Goal: Transaction & Acquisition: Purchase product/service

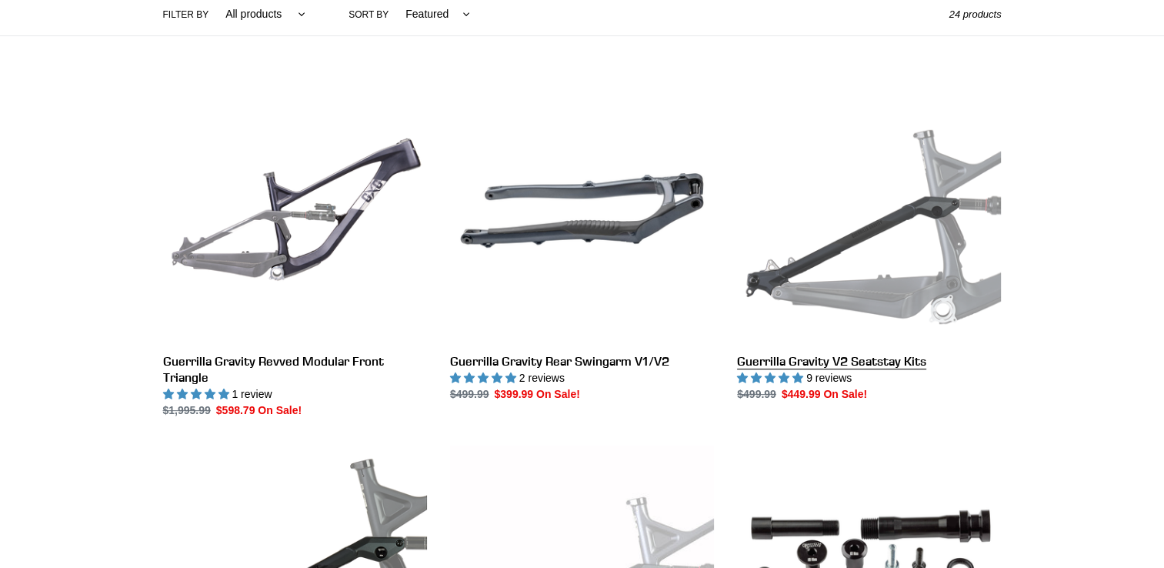
scroll to position [385, 0]
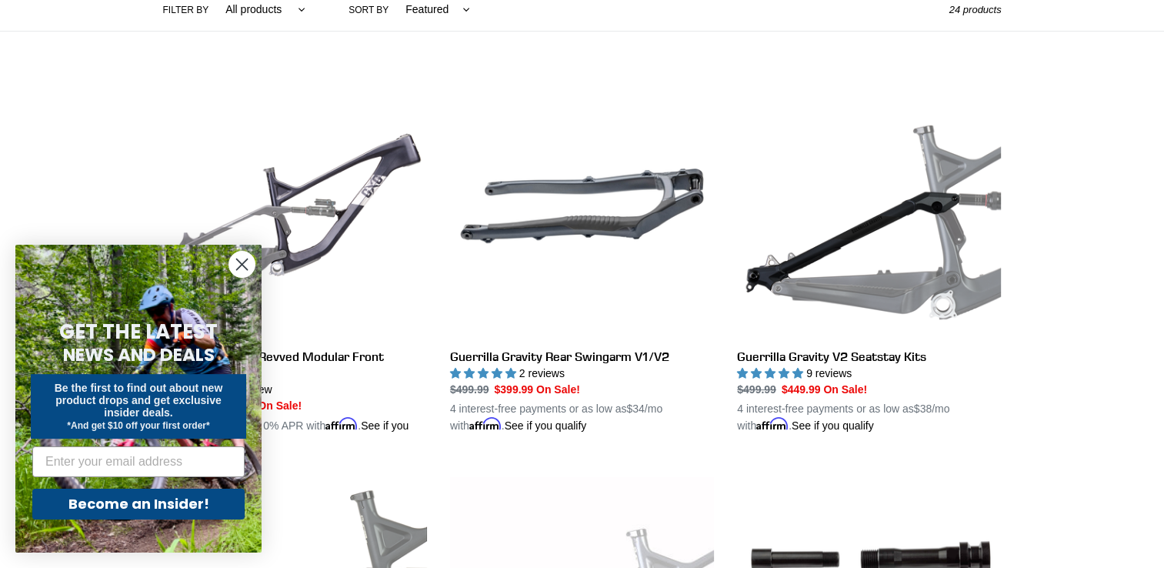
click at [237, 260] on icon "Close dialog" at bounding box center [242, 264] width 11 height 11
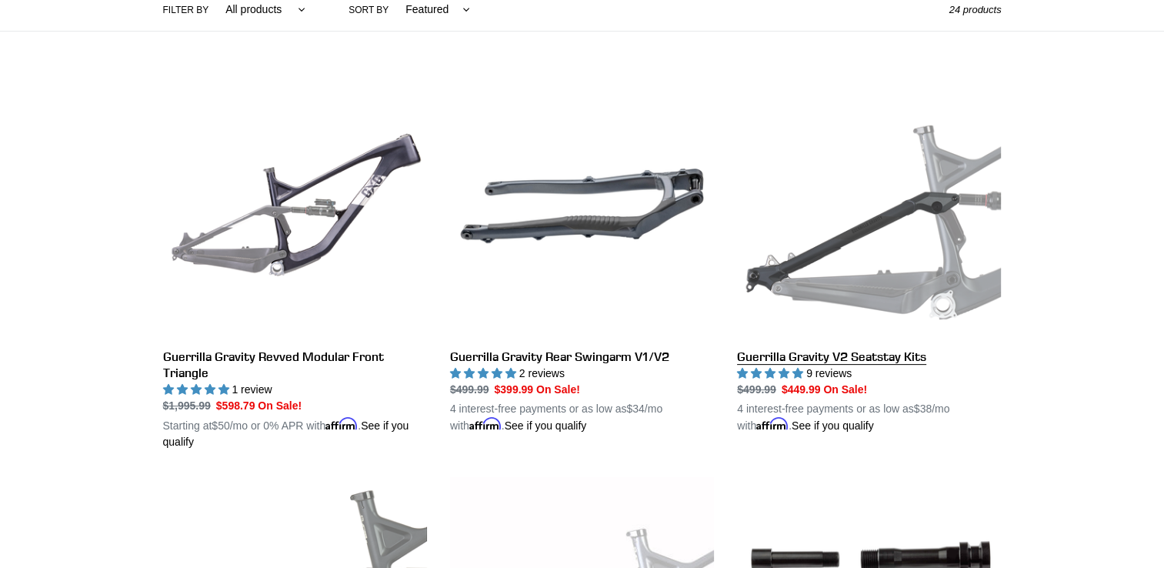
click at [922, 232] on link "Guerrilla Gravity V2 Seatstay Kits" at bounding box center [869, 254] width 264 height 360
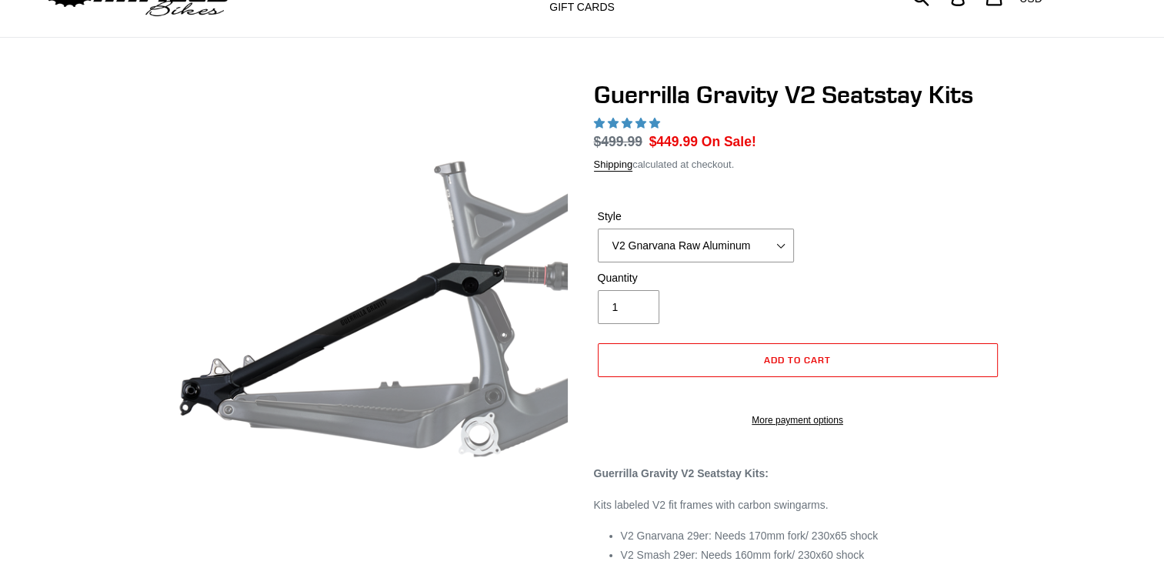
select select "highest-rating"
click at [763, 229] on select "V2 Gnarvana Raw Aluminum" at bounding box center [696, 245] width 196 height 34
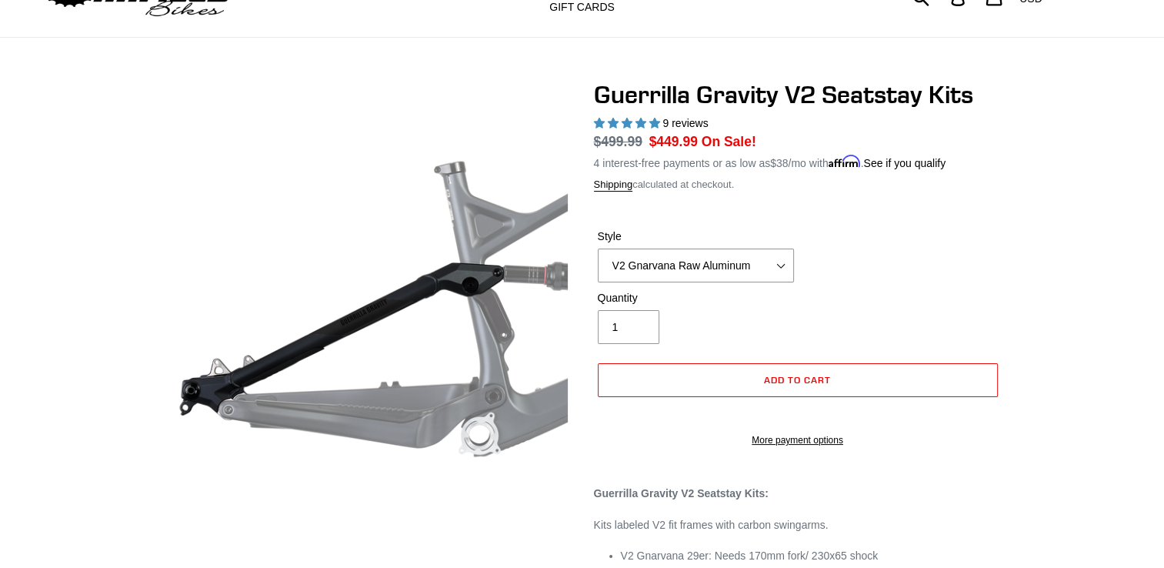
click at [1123, 215] on div "Guerrilla Gravity V2 Seatstay Kits 9 reviews Regular price $499.99 Sale price $…" at bounding box center [582, 362] width 1164 height 564
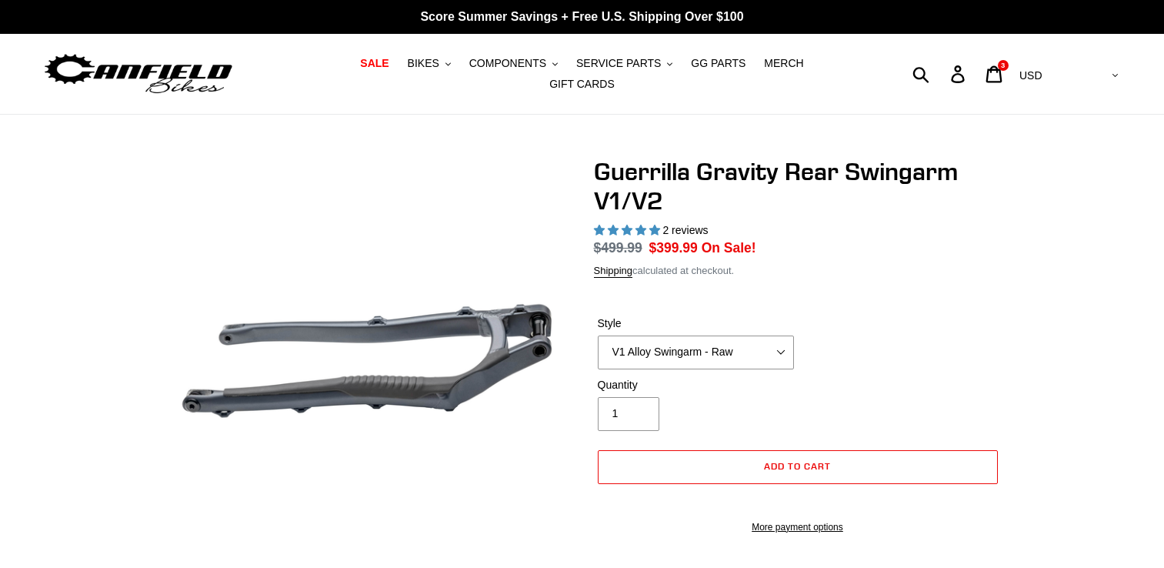
select select "highest-rating"
click at [736, 346] on select "V1 Alloy Swingarm - Raw V1 Alloy Swingarm - Black V2 Revved Carbon Swingarm - G…" at bounding box center [696, 352] width 196 height 34
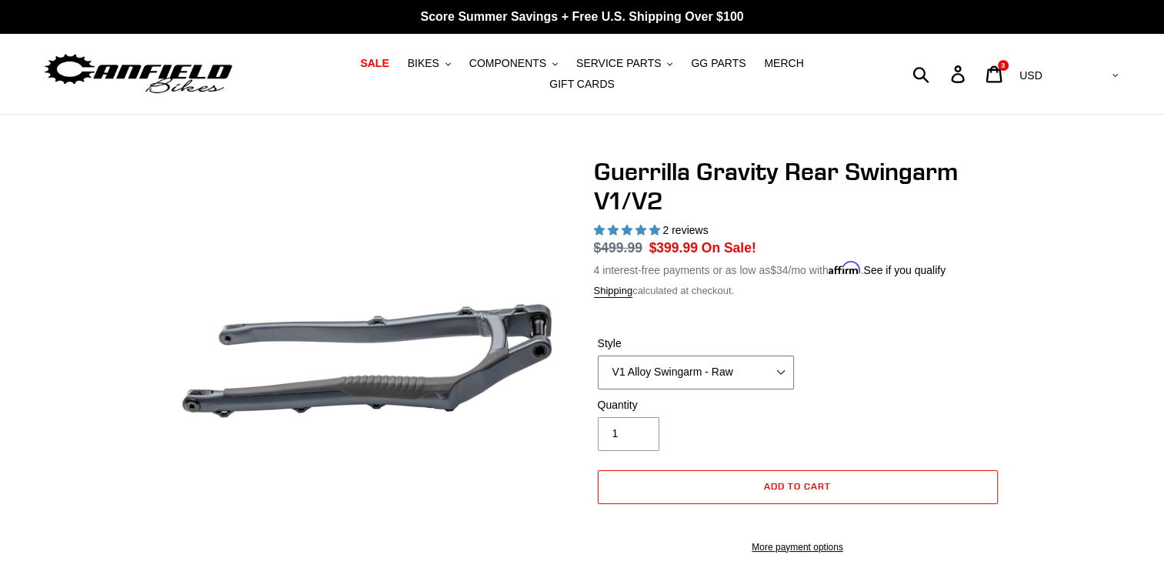
select select "V1 Alloy Swingarm - Black"
click at [598, 355] on select "V1 Alloy Swingarm - Raw V1 Alloy Swingarm - Black V2 Revved Carbon Swingarm - G…" at bounding box center [696, 372] width 196 height 34
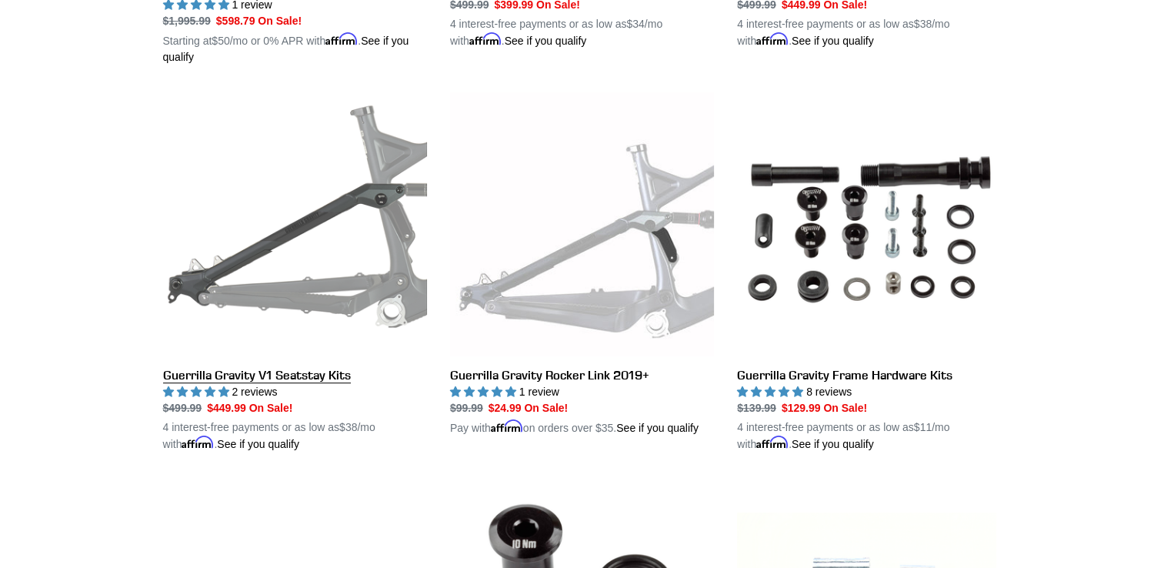
click at [278, 201] on link "Guerrilla Gravity V1 Seatstay Kits" at bounding box center [295, 272] width 264 height 360
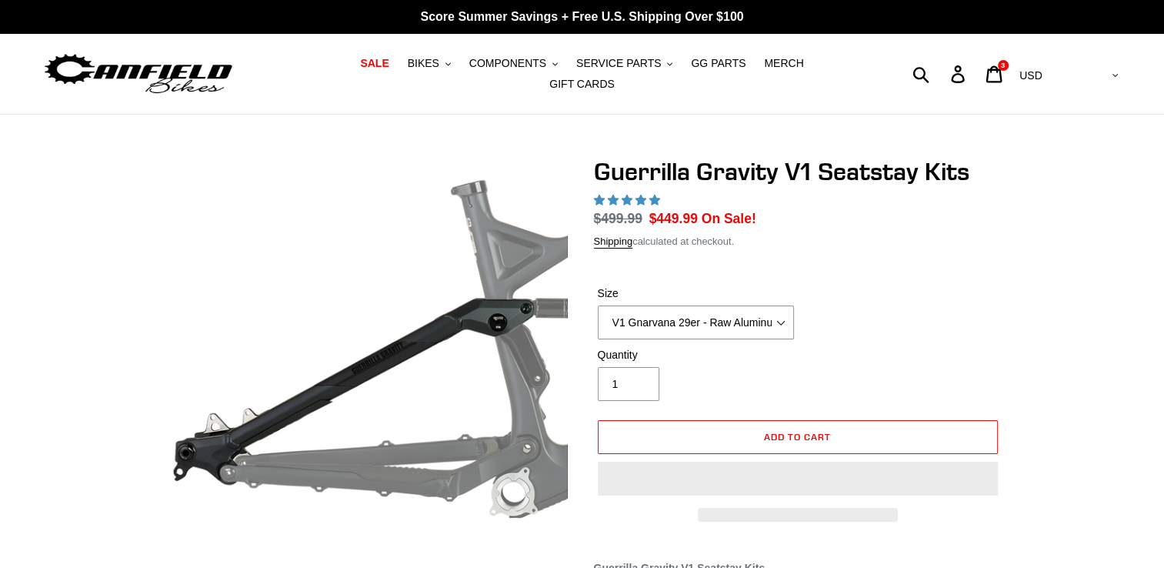
select select "highest-rating"
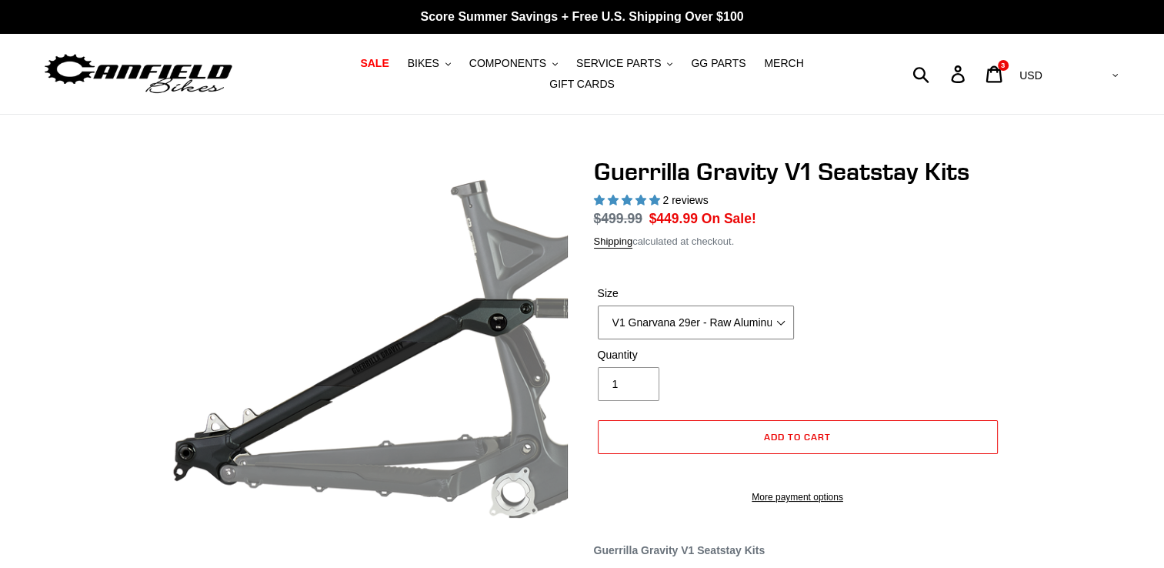
click at [745, 315] on select "V1 Gnarvana 29er - Raw Aluminum" at bounding box center [696, 322] width 196 height 34
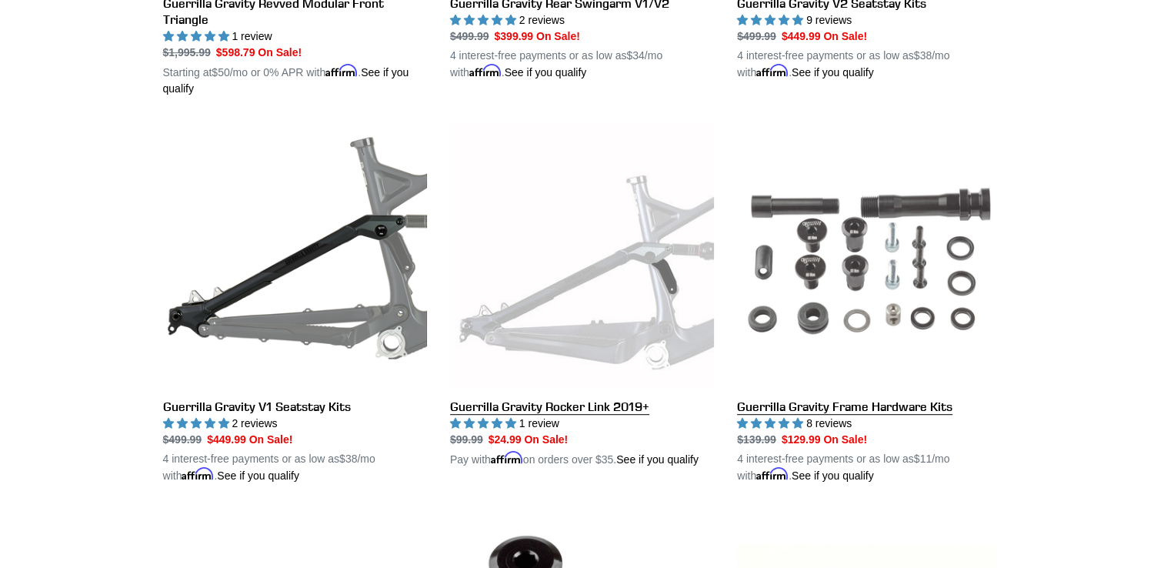
scroll to position [615, 0]
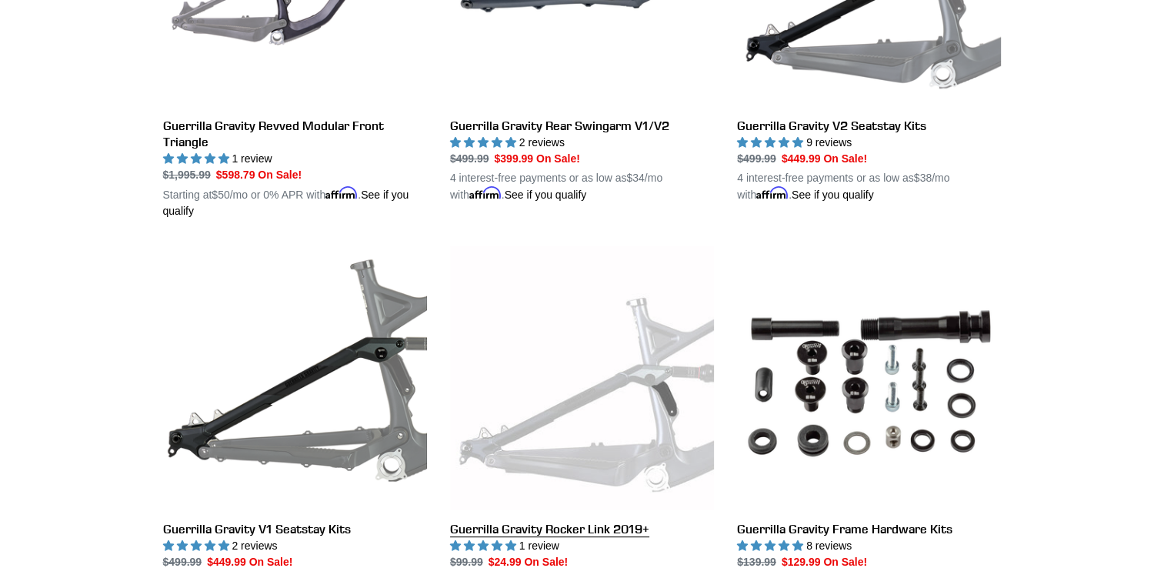
click at [546, 412] on link "Guerrilla Gravity Rocker Link 2019+" at bounding box center [582, 418] width 264 height 344
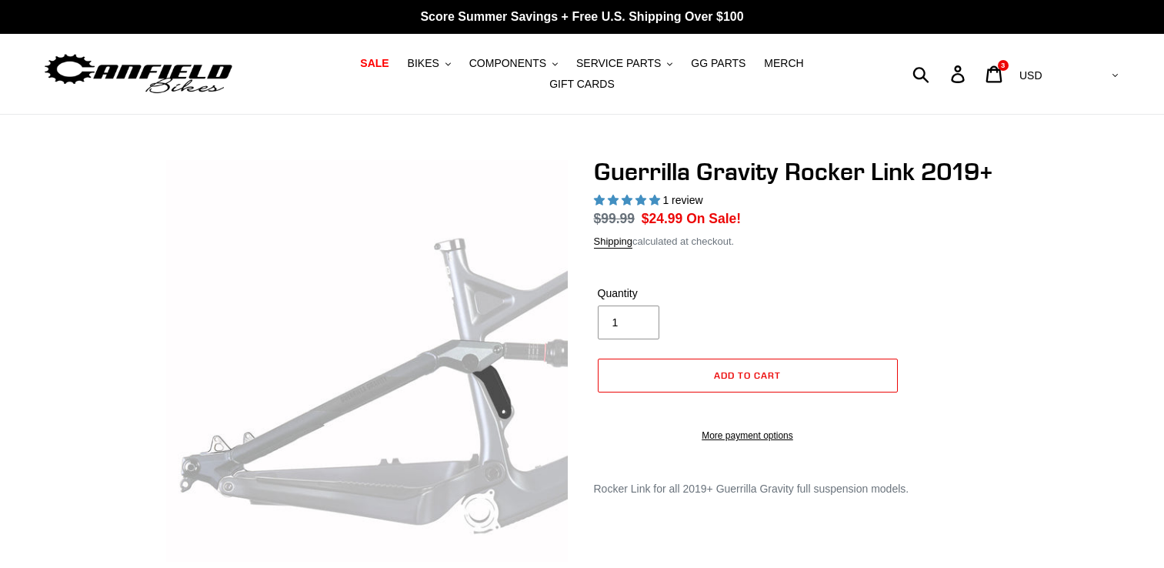
select select "highest-rating"
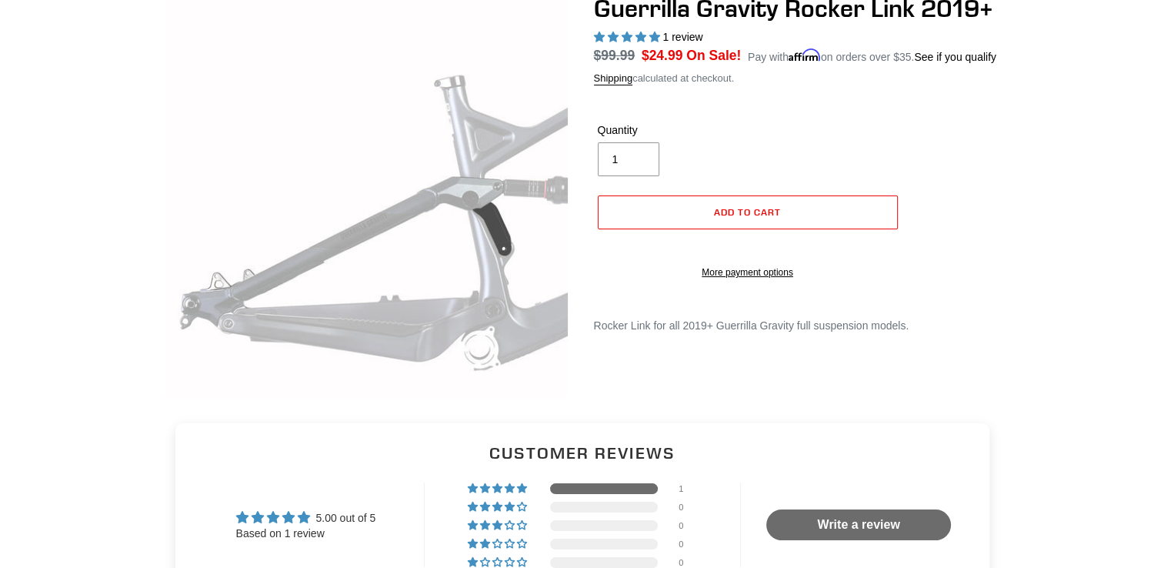
scroll to position [154, 0]
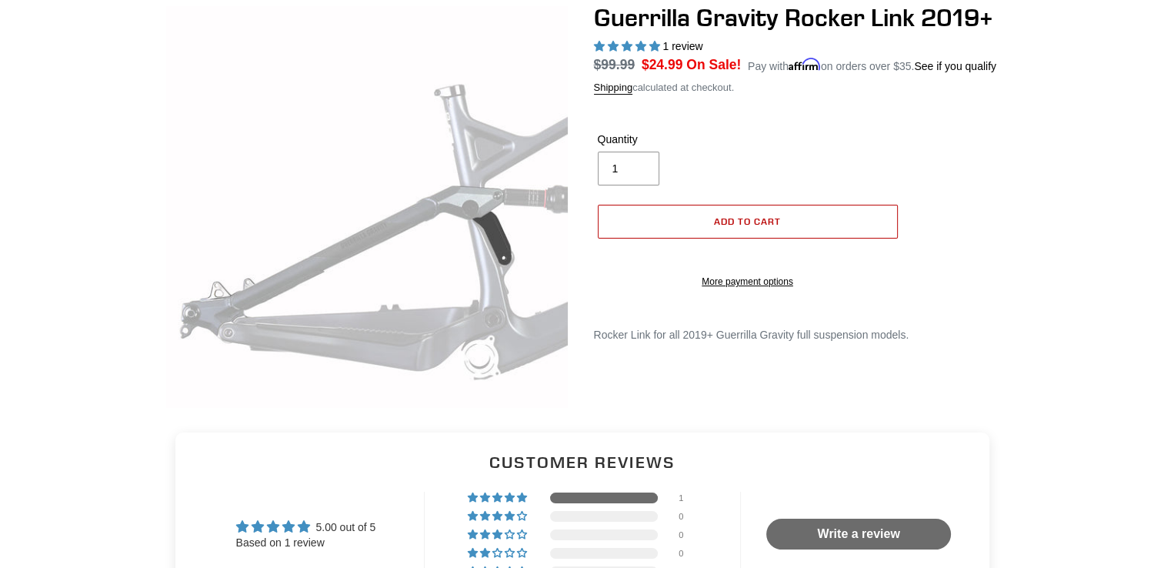
click at [737, 215] on span "Add to cart" at bounding box center [747, 221] width 67 height 12
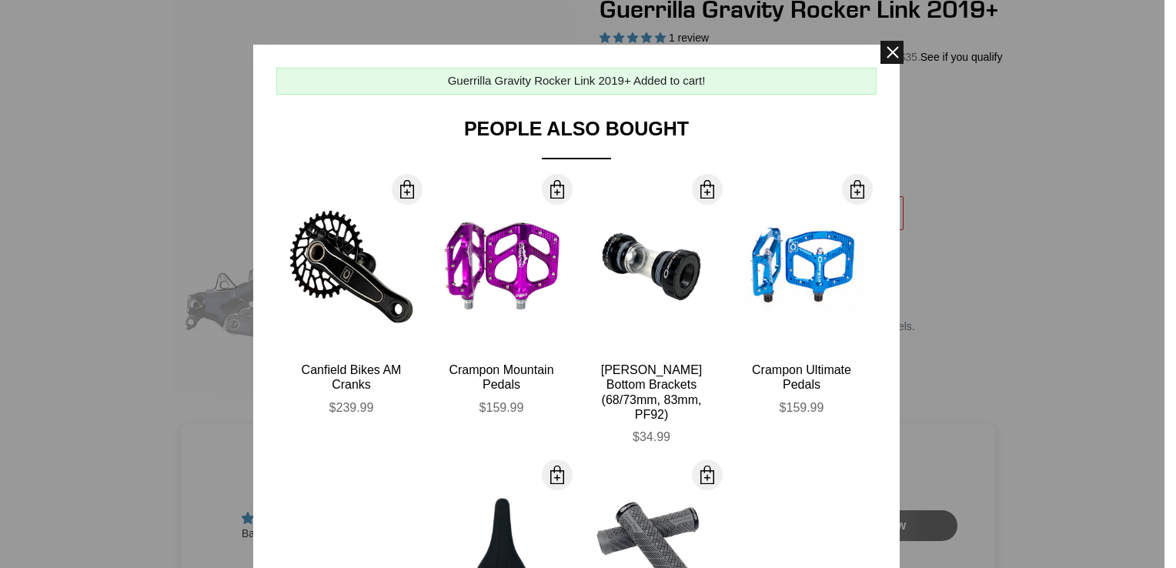
click at [882, 51] on span at bounding box center [891, 52] width 23 height 23
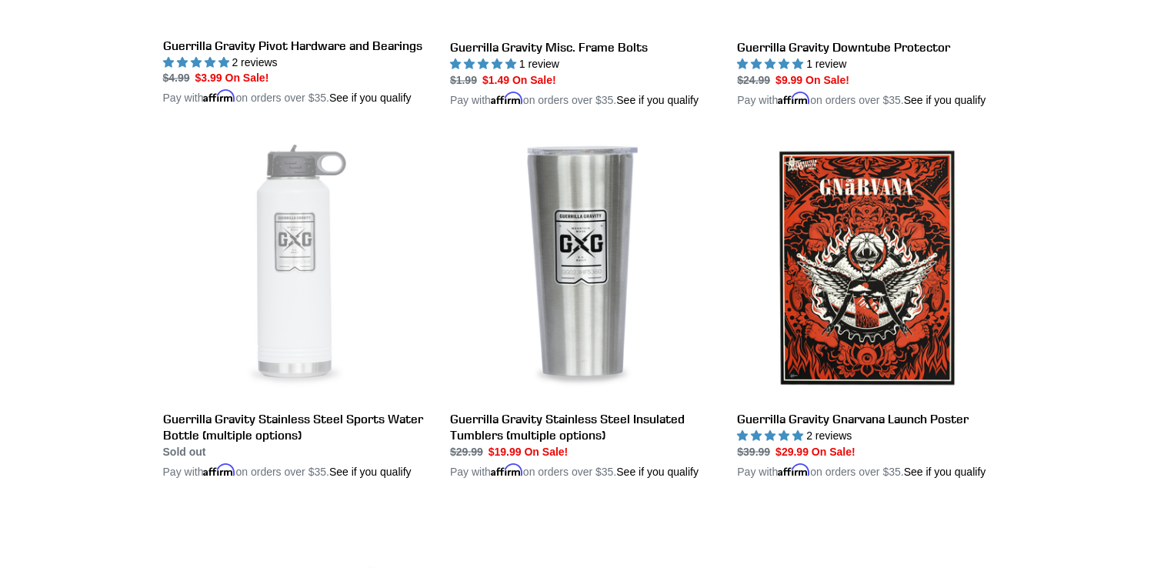
scroll to position [2693, 0]
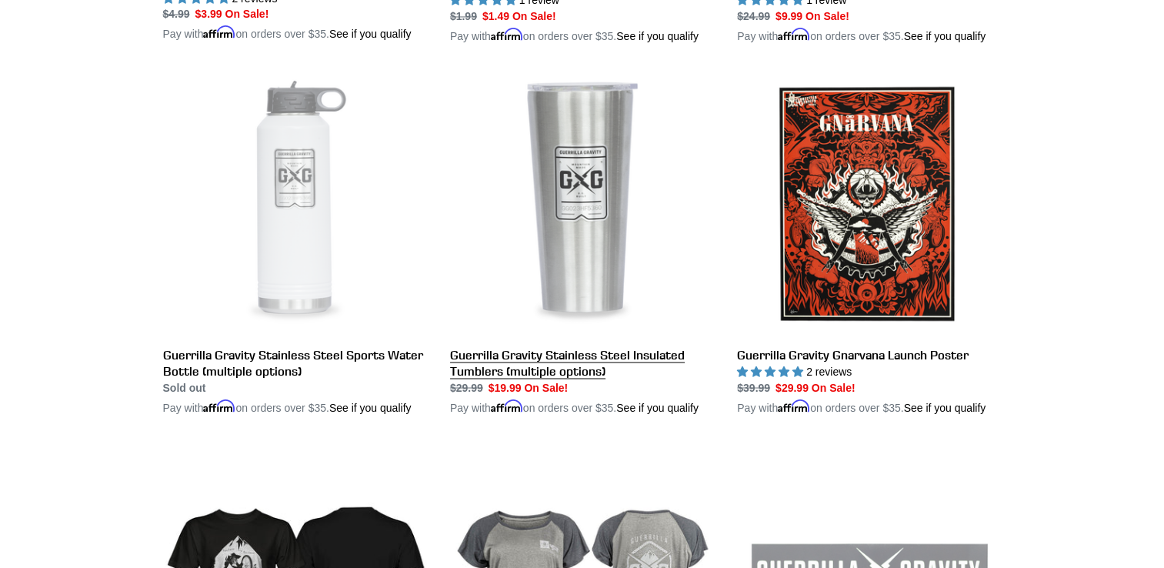
click at [618, 233] on link "Guerrilla Gravity Stainless Steel Insulated Tumblers (multiple options)" at bounding box center [582, 244] width 264 height 344
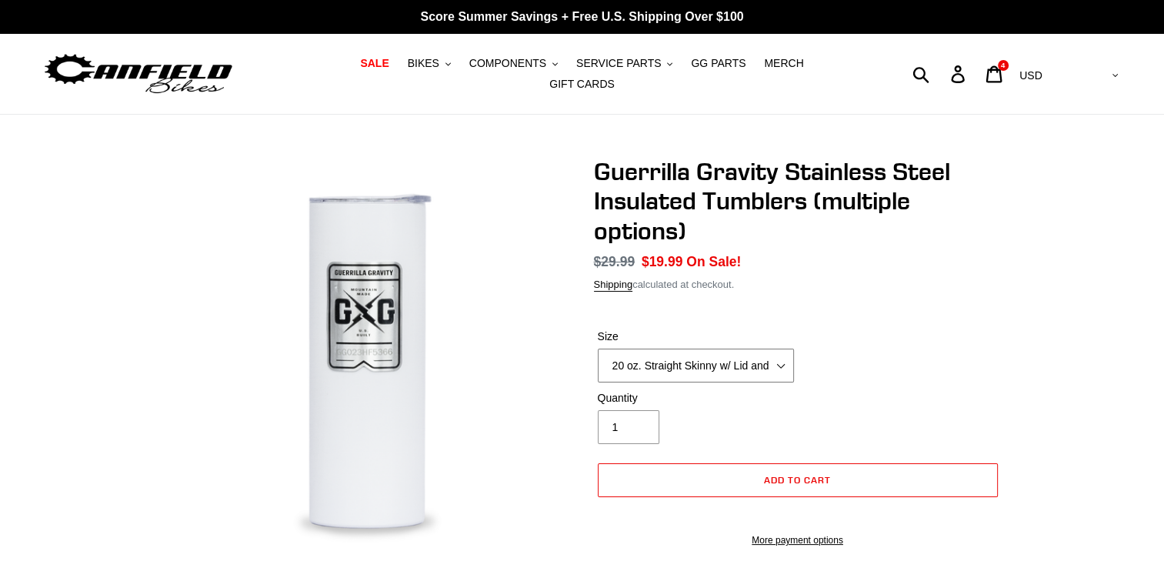
drag, startPoint x: 0, startPoint y: 0, endPoint x: 755, endPoint y: 359, distance: 836.6
click at [755, 359] on select "20 oz. Straight Skinny w/ Lid and Straw - White 24 oz. Tapered Slim w/ Leak Res…" at bounding box center [696, 366] width 196 height 34
click at [598, 349] on select "20 oz. Straight Skinny w/ Lid and Straw - White 24 oz. Tapered Slim w/ Leak Res…" at bounding box center [696, 366] width 196 height 34
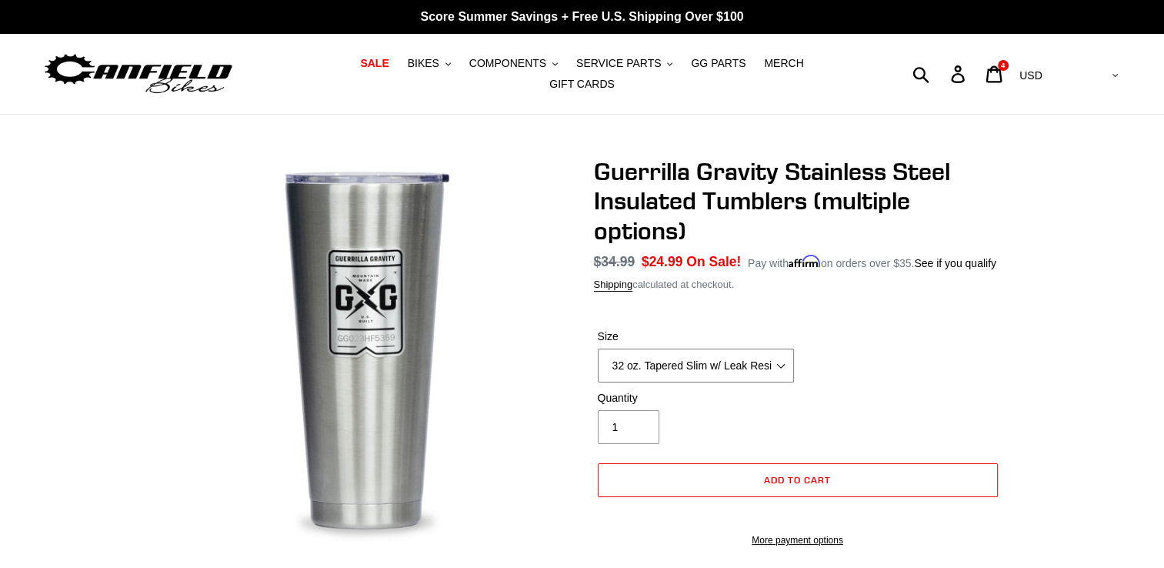
click at [748, 360] on select "20 oz. Straight Skinny w/ Lid and Straw - White 24 oz. Tapered Slim w/ Leak Res…" at bounding box center [696, 366] width 196 height 34
click at [598, 349] on select "20 oz. Straight Skinny w/ Lid and Straw - White 24 oz. Tapered Slim w/ Leak Res…" at bounding box center [696, 366] width 196 height 34
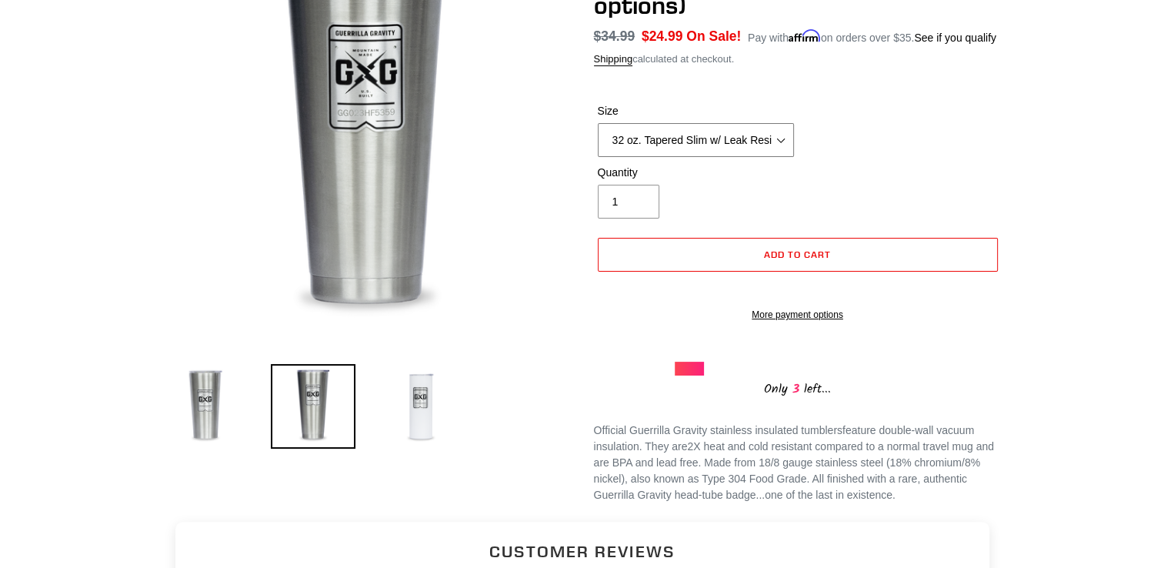
scroll to position [231, 0]
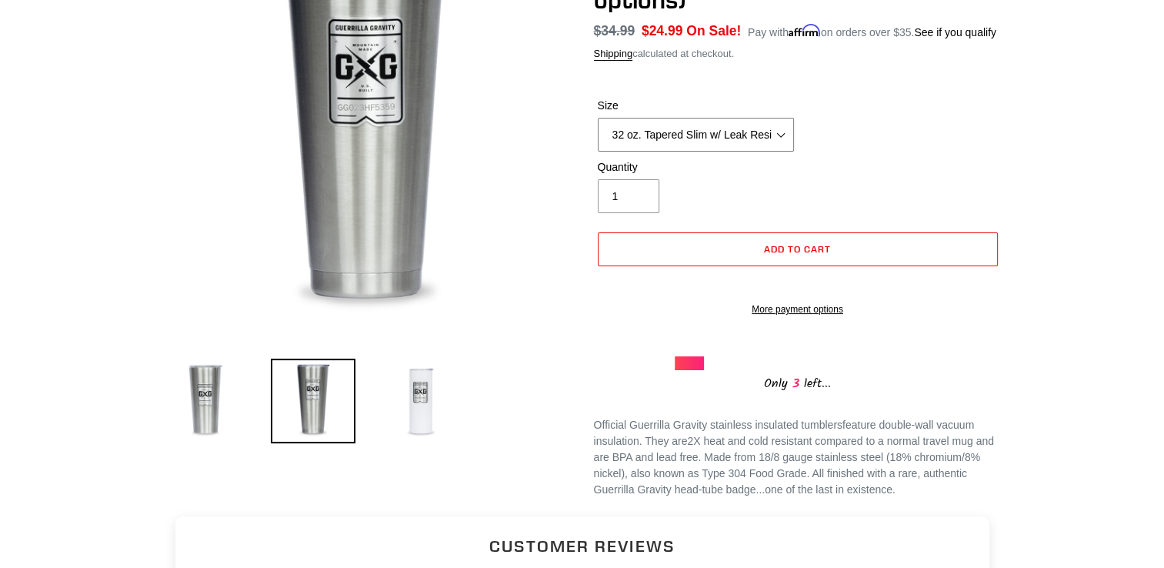
click at [745, 138] on select "20 oz. Straight Skinny w/ Lid and Straw - White 24 oz. Tapered Slim w/ Leak Res…" at bounding box center [696, 135] width 196 height 34
click at [598, 118] on select "20 oz. Straight Skinny w/ Lid and Straw - White 24 oz. Tapered Slim w/ Leak Res…" at bounding box center [696, 135] width 196 height 34
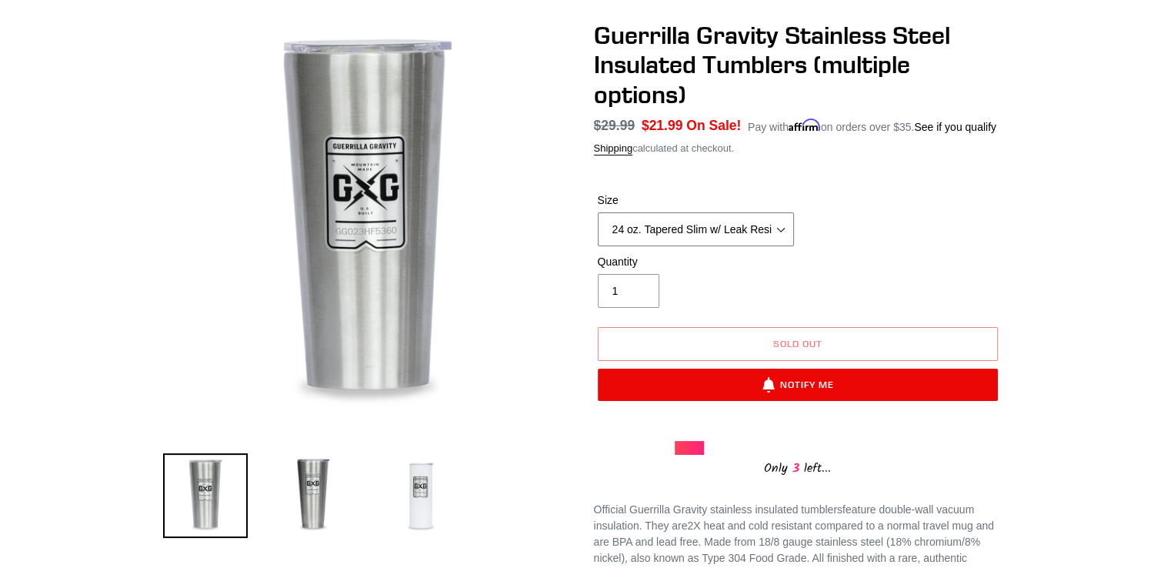
scroll to position [77, 0]
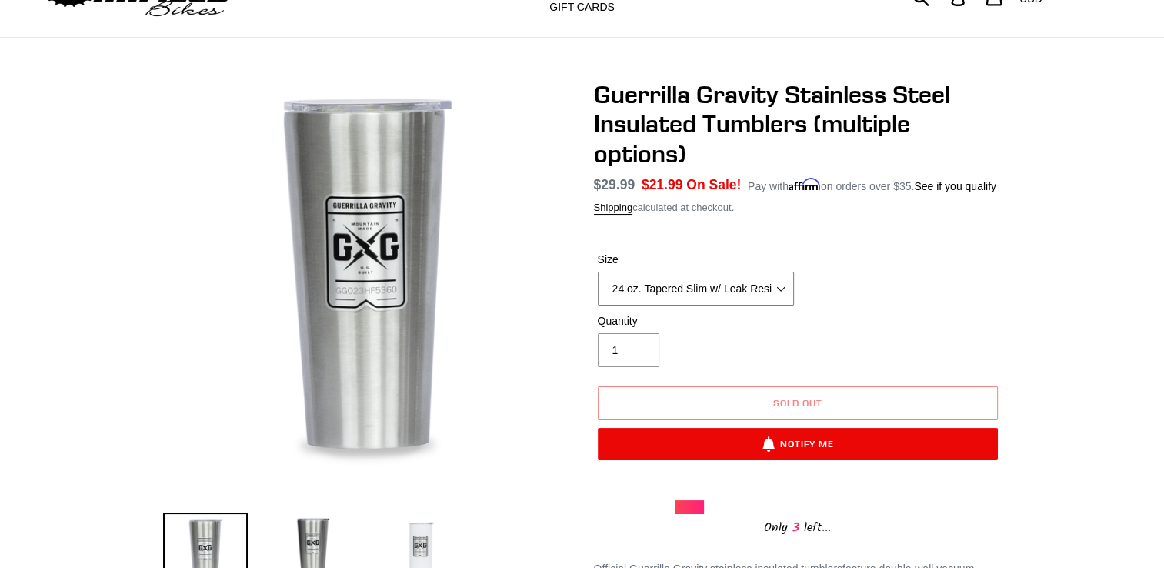
click at [760, 292] on select "20 oz. Straight Skinny w/ Lid and Straw - White 24 oz. Tapered Slim w/ Leak Res…" at bounding box center [696, 289] width 196 height 34
select select "32 oz. Tapered Slim w/ Leak Resistant Slide Lid - Raw"
click at [598, 272] on select "20 oz. Straight Skinny w/ Lid and Straw - White 24 oz. Tapered Slim w/ Leak Res…" at bounding box center [696, 289] width 196 height 34
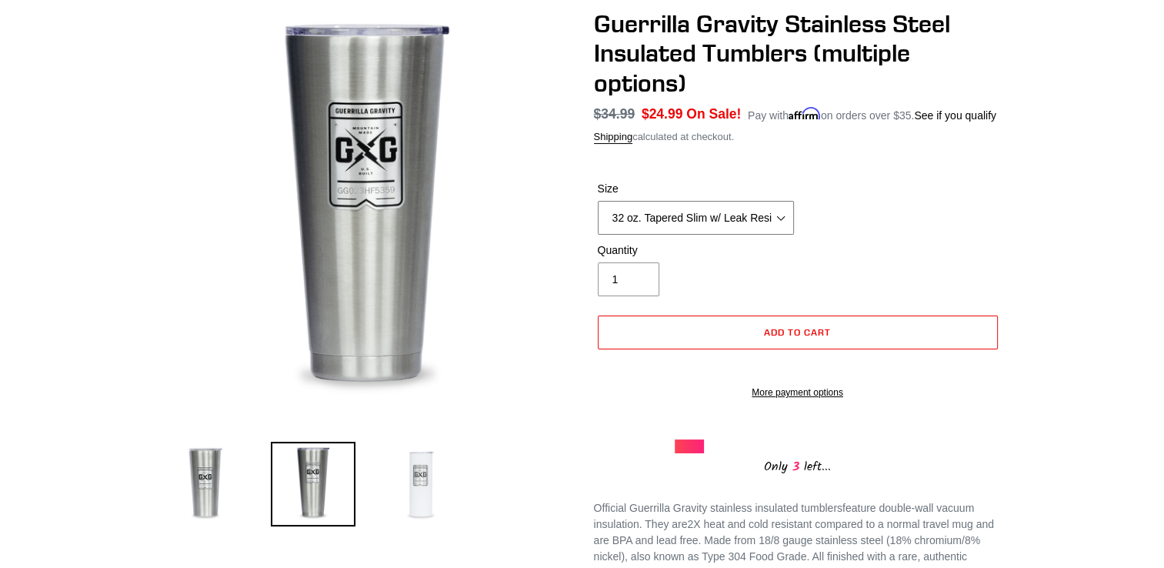
scroll to position [154, 0]
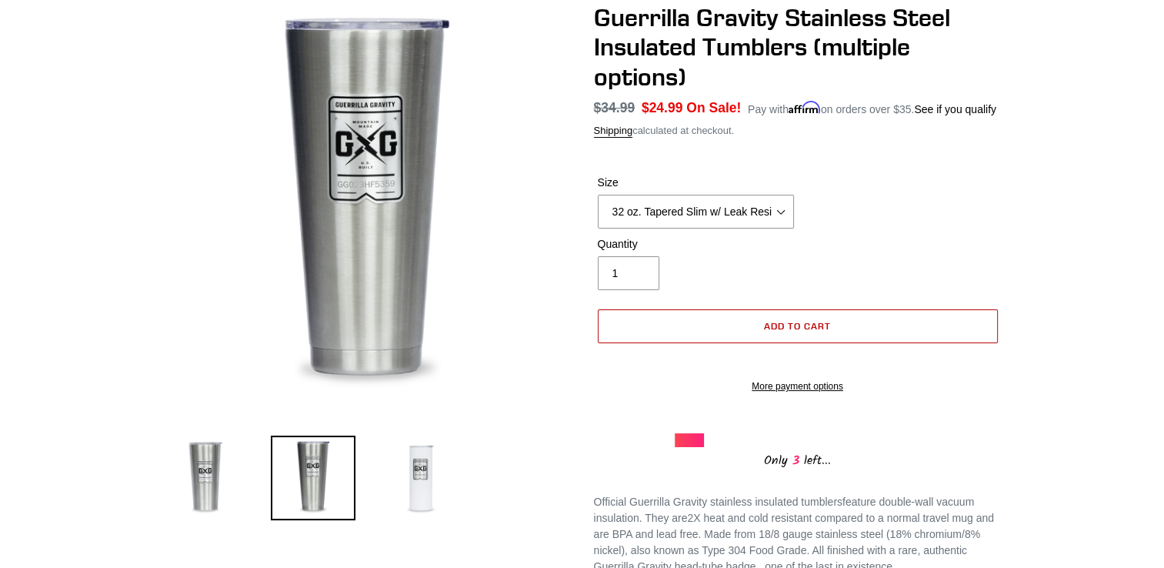
click at [803, 320] on span "Add to cart" at bounding box center [797, 326] width 67 height 12
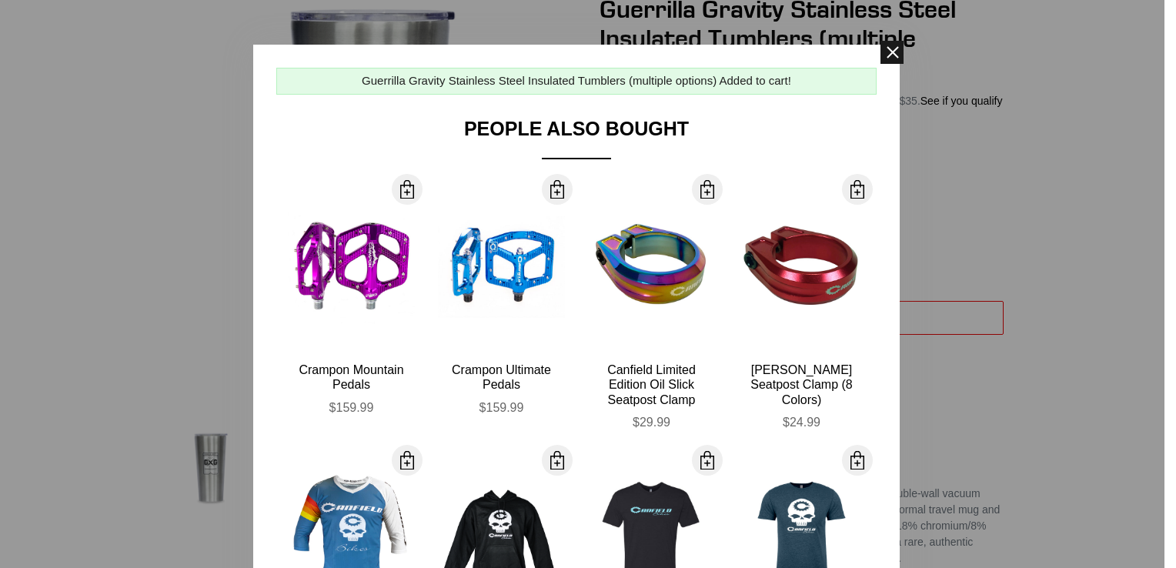
click at [882, 59] on span at bounding box center [891, 52] width 23 height 23
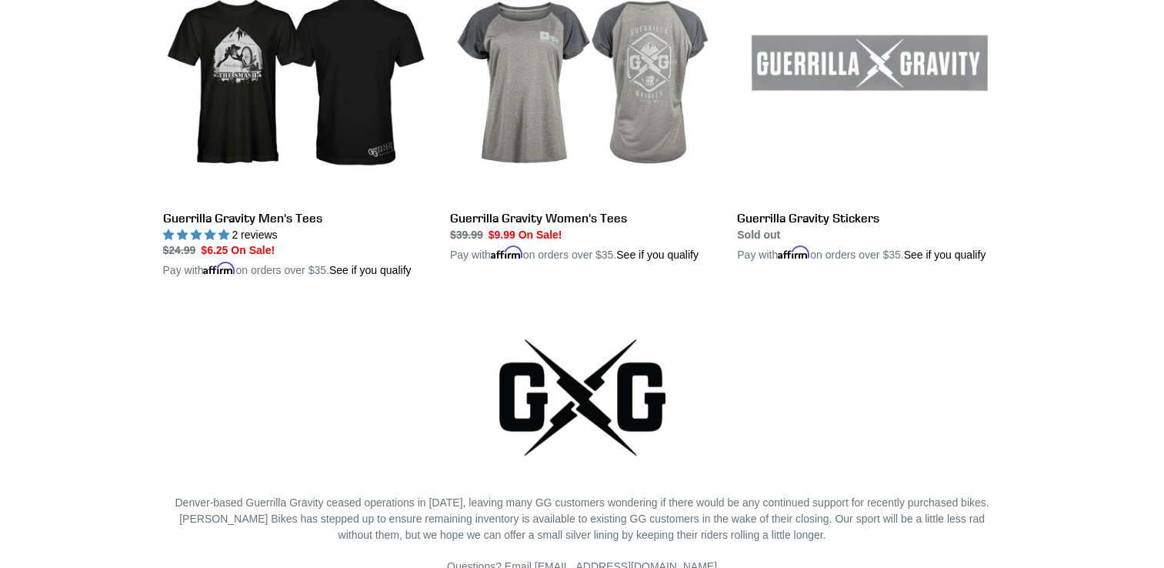
scroll to position [3200, 0]
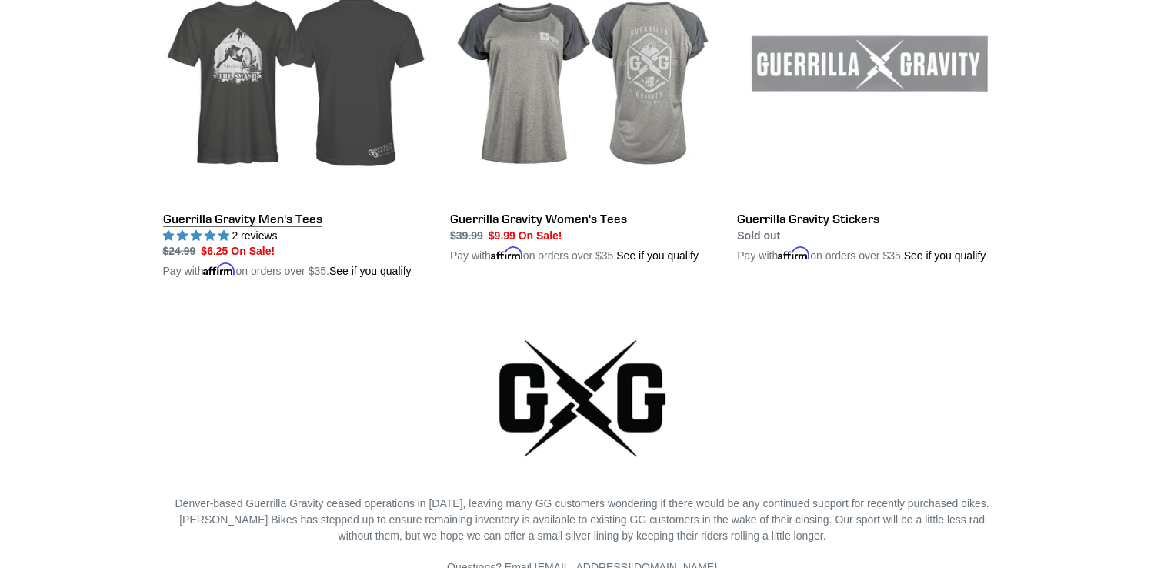
click at [317, 85] on link "Guerrilla Gravity Men's Tees" at bounding box center [295, 107] width 264 height 344
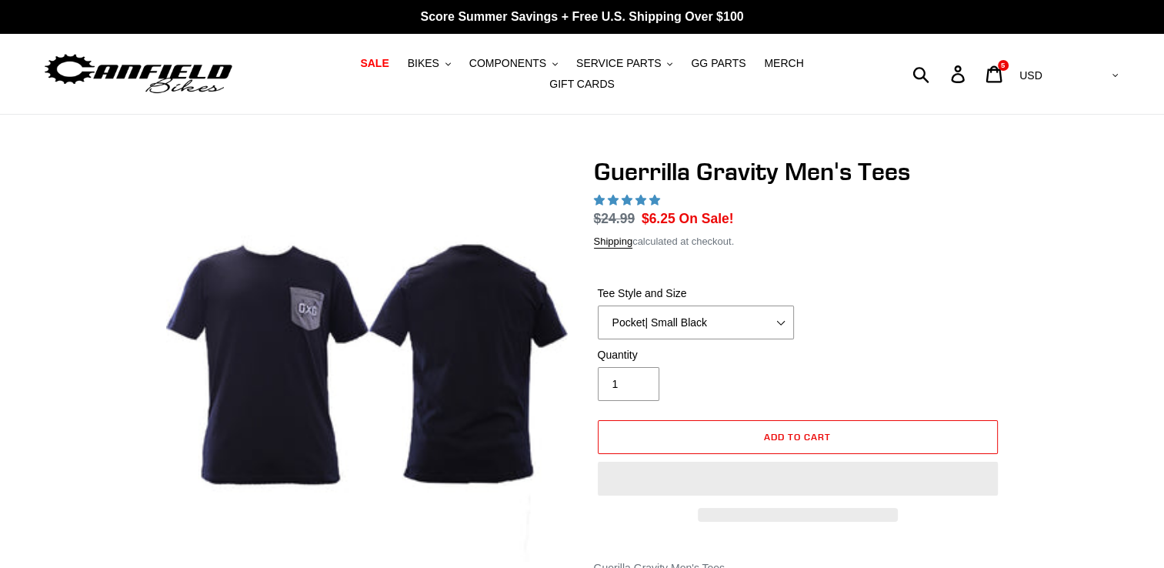
select select "highest-rating"
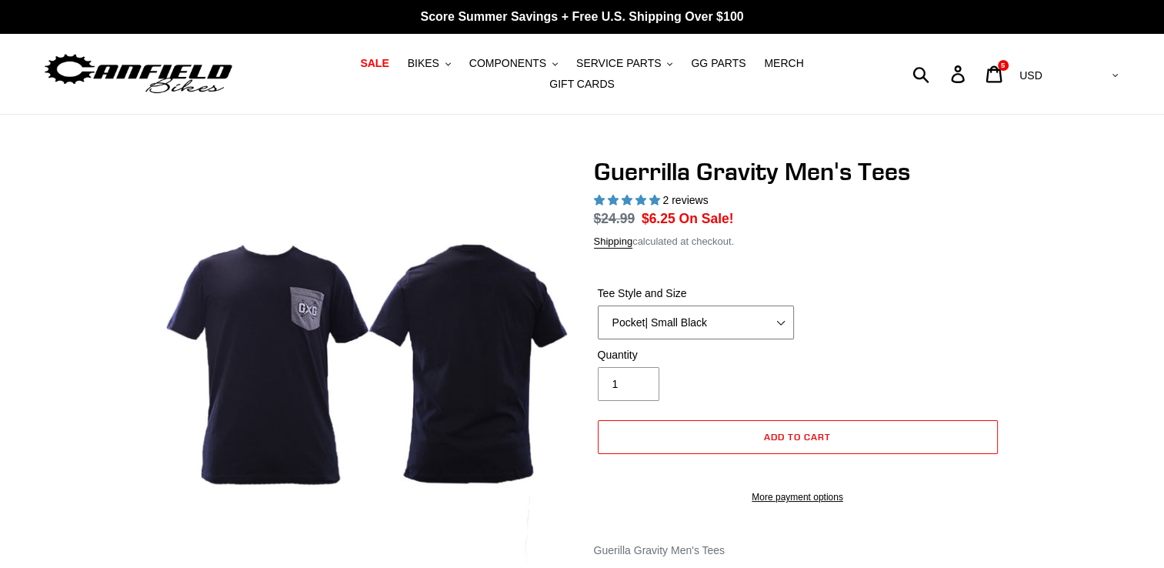
click at [721, 309] on select "Let It Rip | Small Green Let It Rip | Medium Green Megatrail | Small Black Mega…" at bounding box center [696, 322] width 196 height 34
select select "Pocket | Medium Black"
click at [598, 305] on select "Let It Rip | Small Green Let It Rip | Medium Green Megatrail | Small Black Mega…" at bounding box center [696, 322] width 196 height 34
